Goal: Contribute content

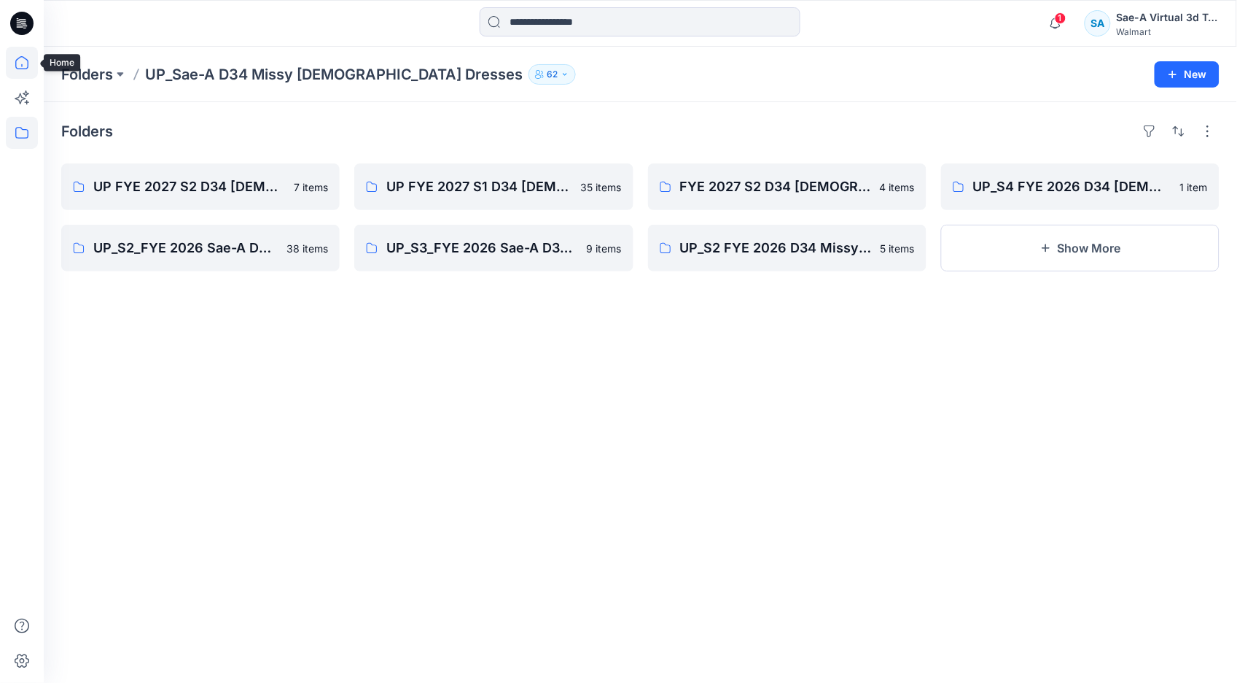
click at [20, 64] on icon at bounding box center [22, 63] width 32 height 32
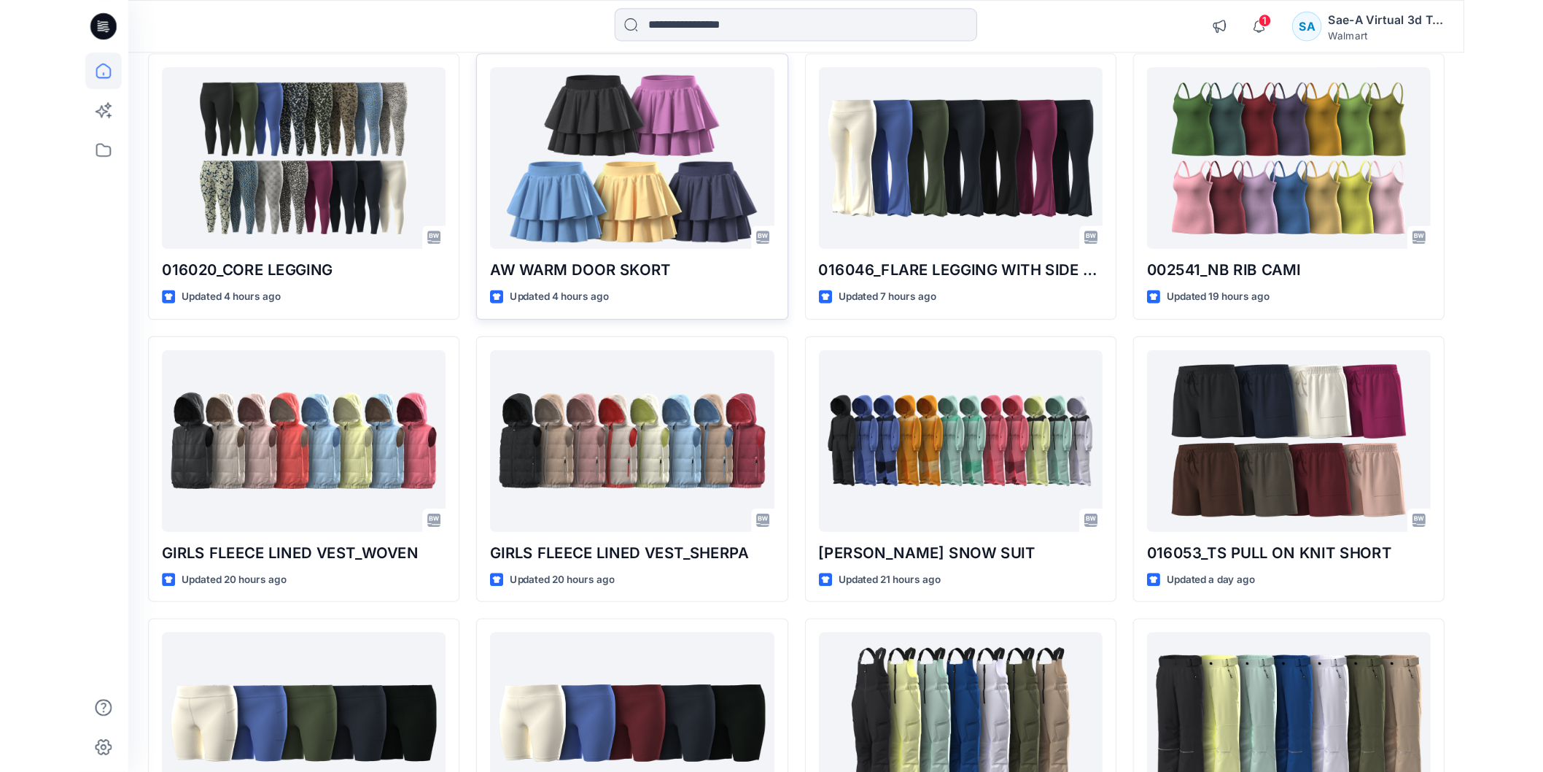
scroll to position [2, 0]
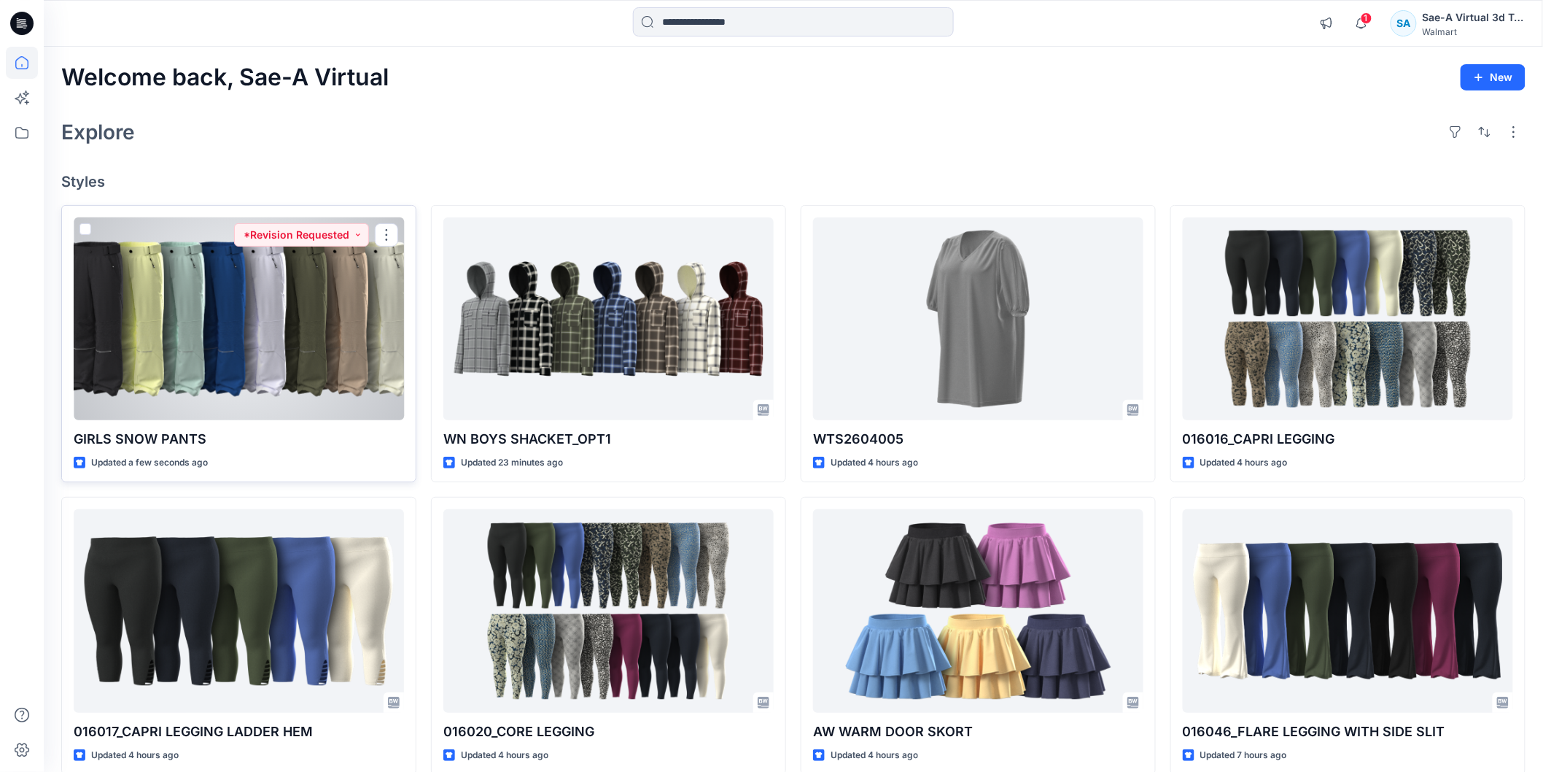
click at [234, 301] on div at bounding box center [239, 318] width 330 height 203
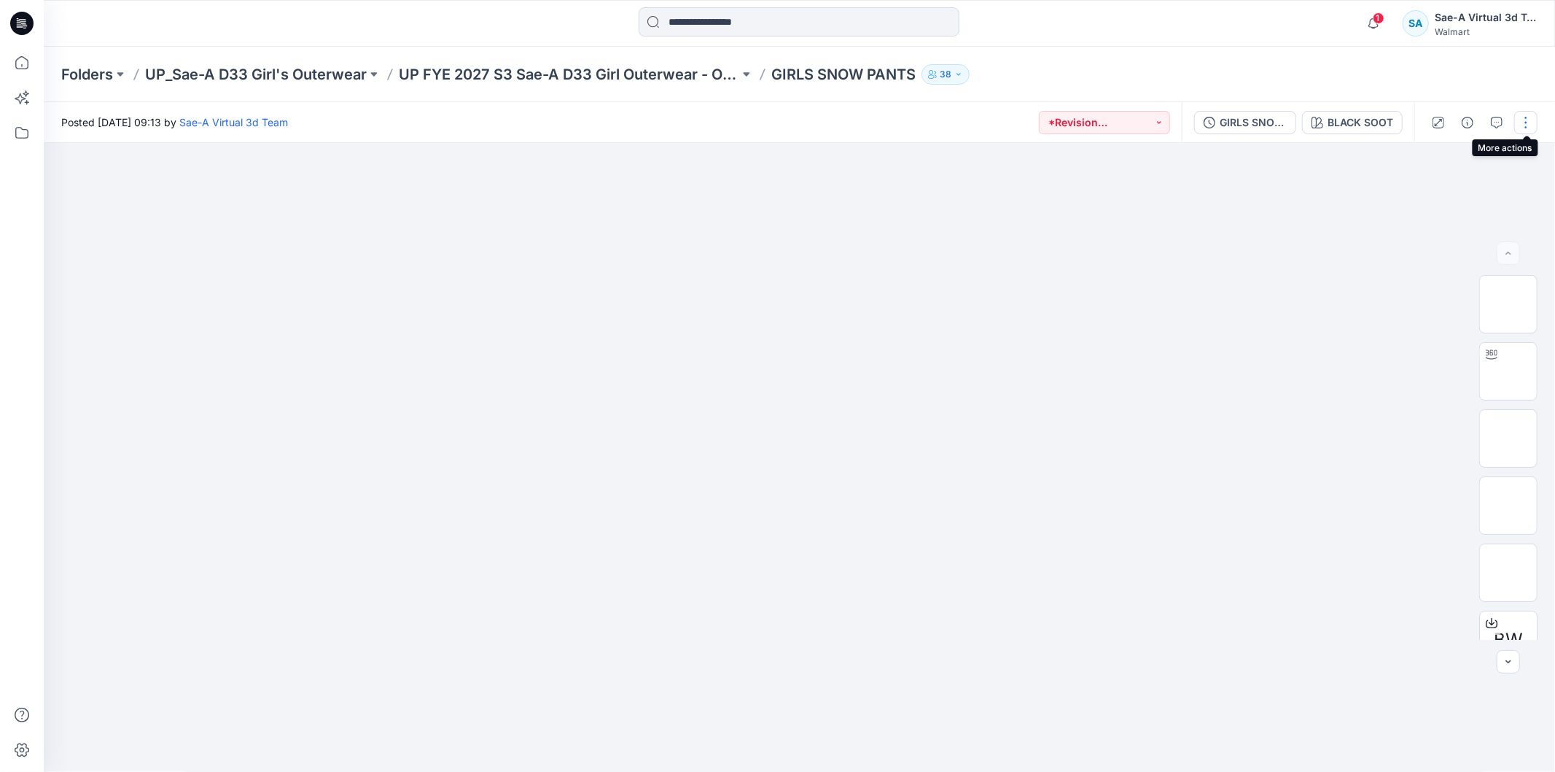
click at [1531, 123] on button "button" at bounding box center [1526, 122] width 23 height 23
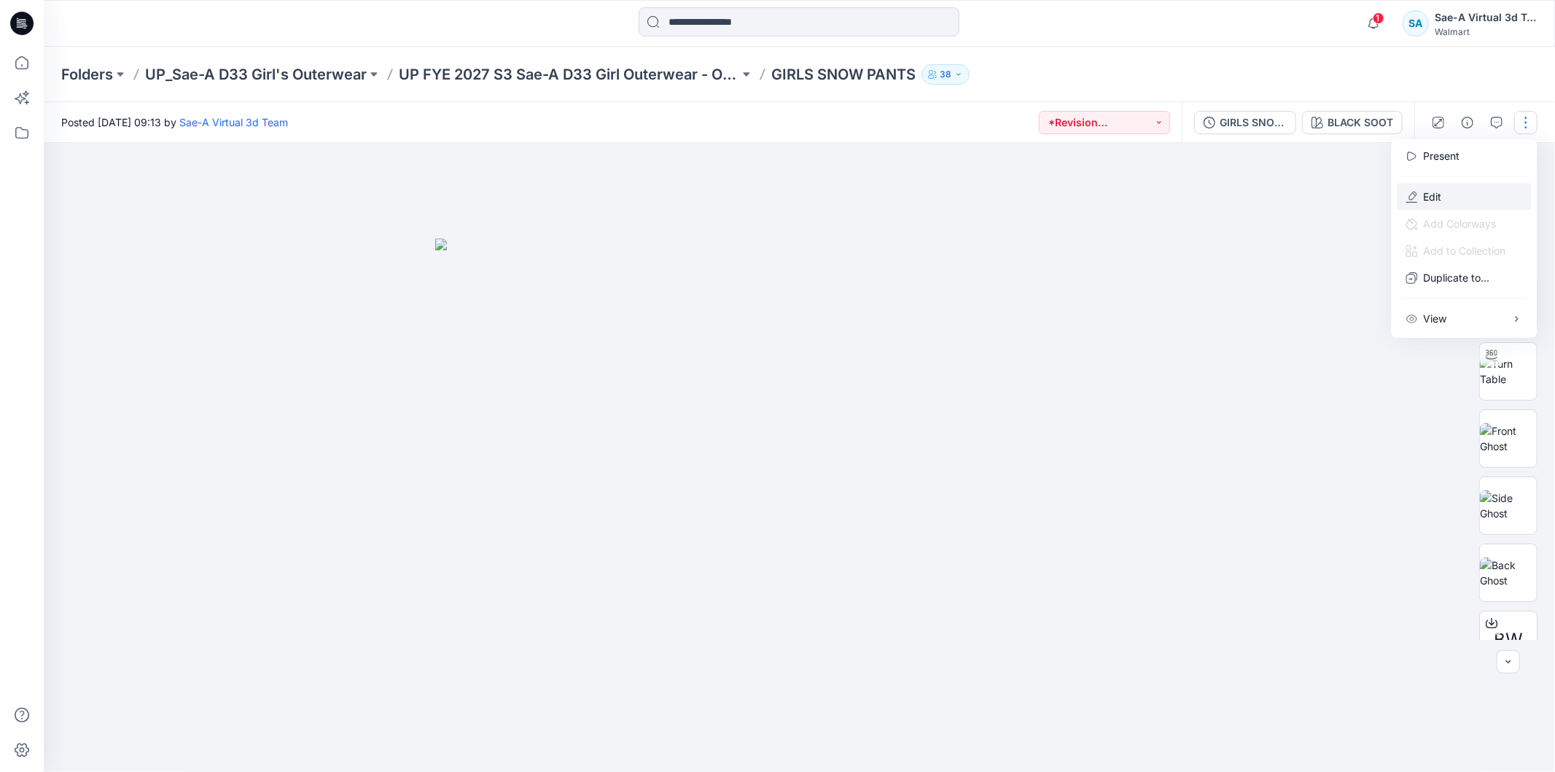
click at [1451, 184] on button "Edit" at bounding box center [1465, 196] width 134 height 27
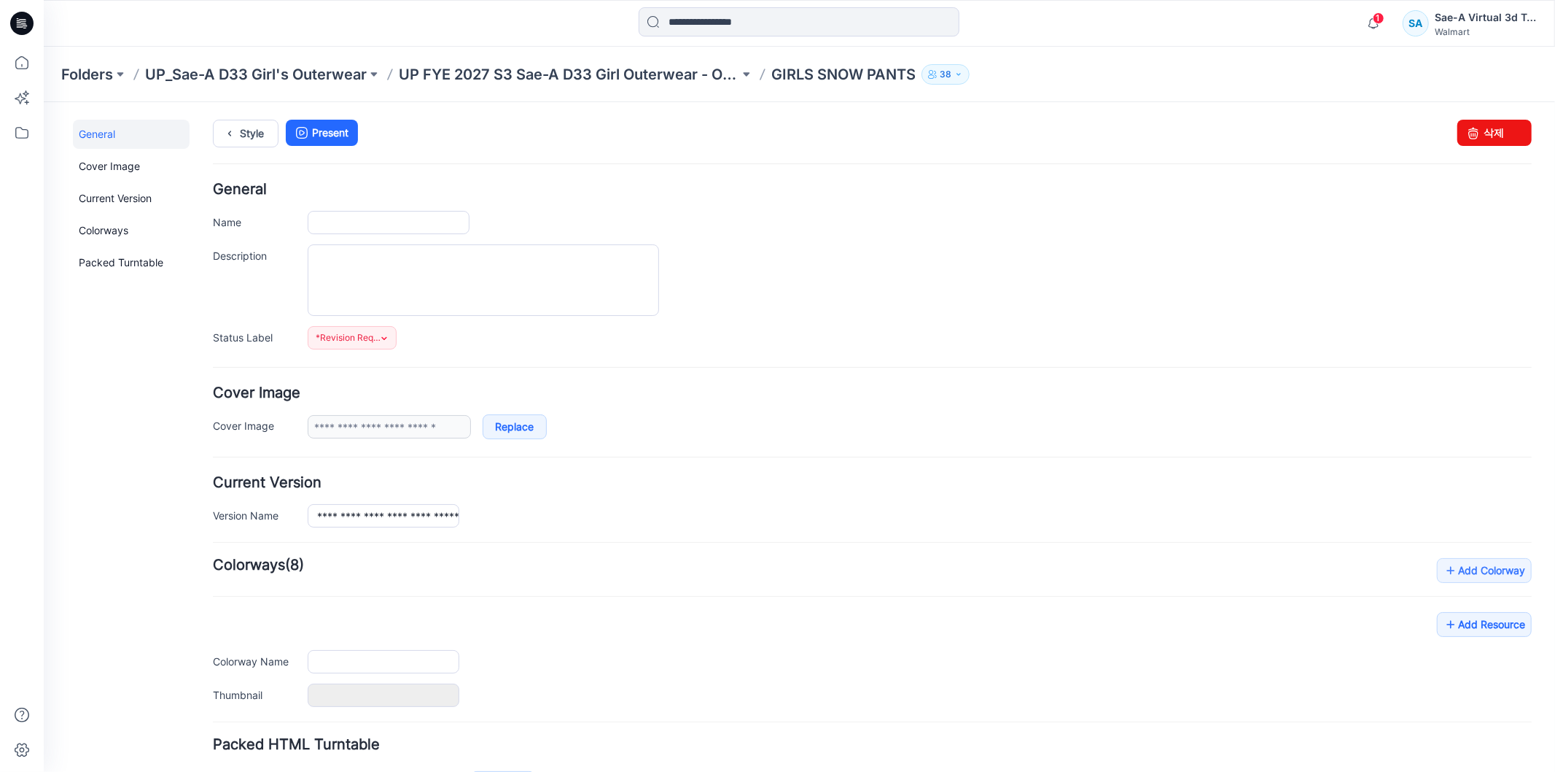
type input "**********"
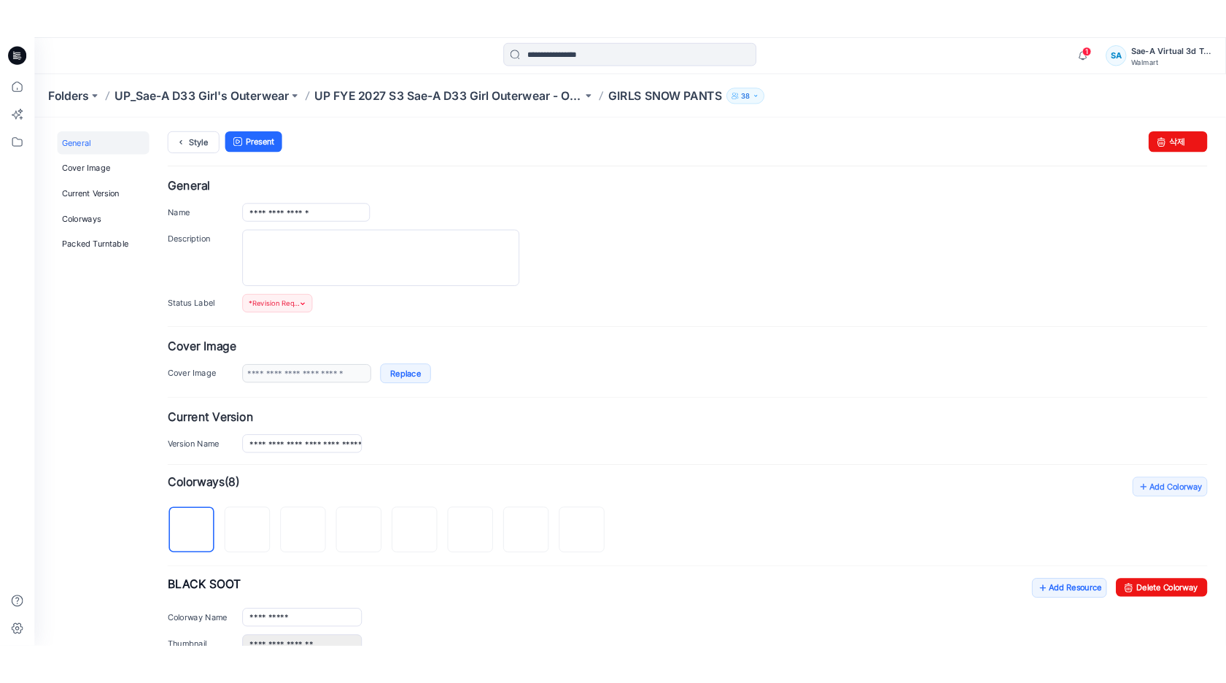
scroll to position [419, 0]
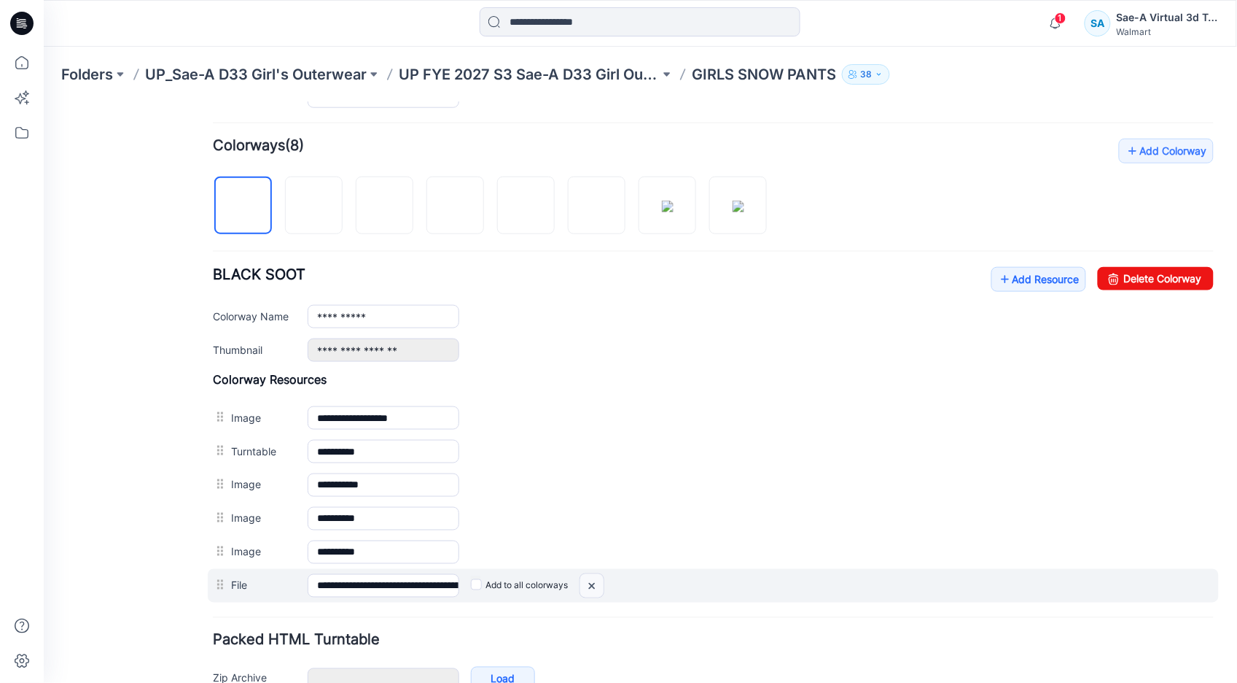
click at [591, 586] on img at bounding box center [591, 585] width 23 height 24
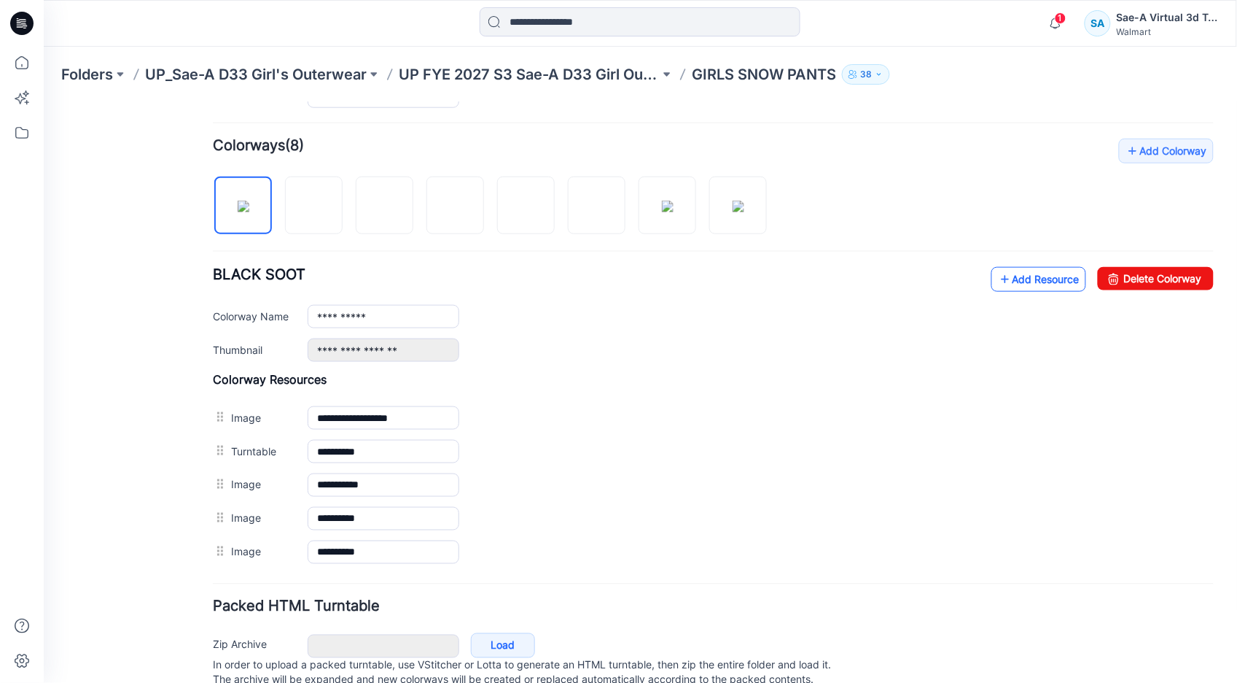
click at [1035, 279] on link "Add Resource" at bounding box center [1038, 278] width 95 height 25
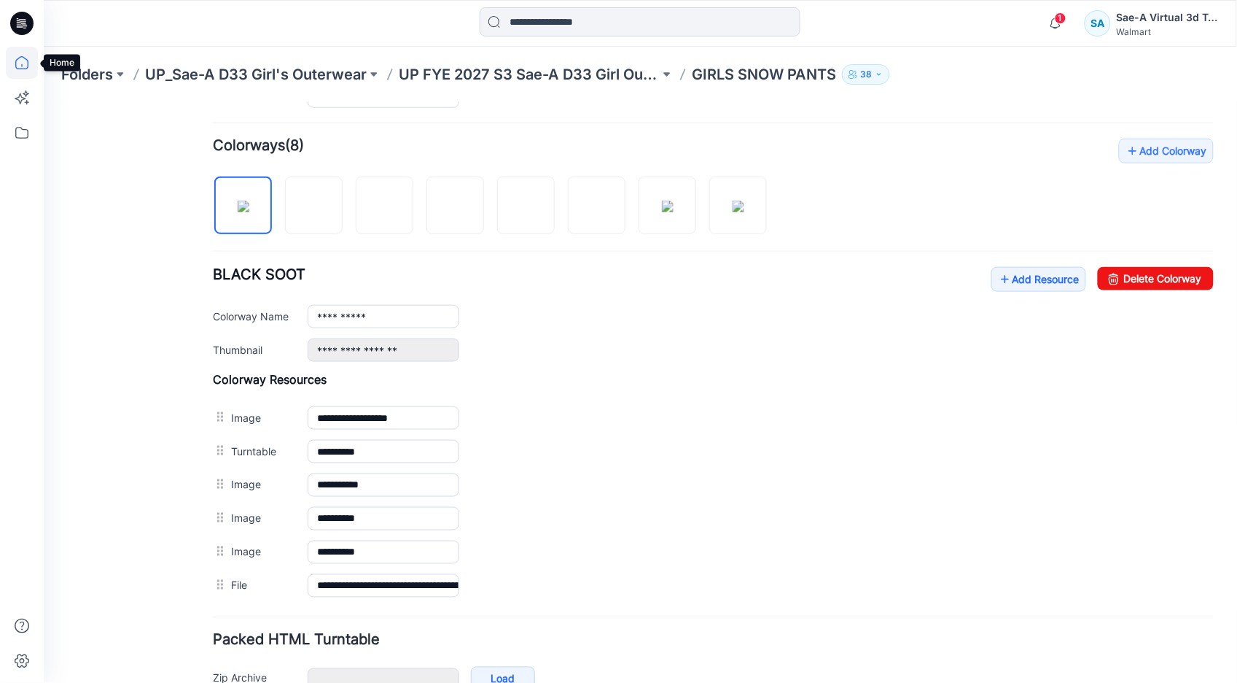
click at [17, 61] on icon at bounding box center [22, 63] width 32 height 32
